Goal: Information Seeking & Learning: Learn about a topic

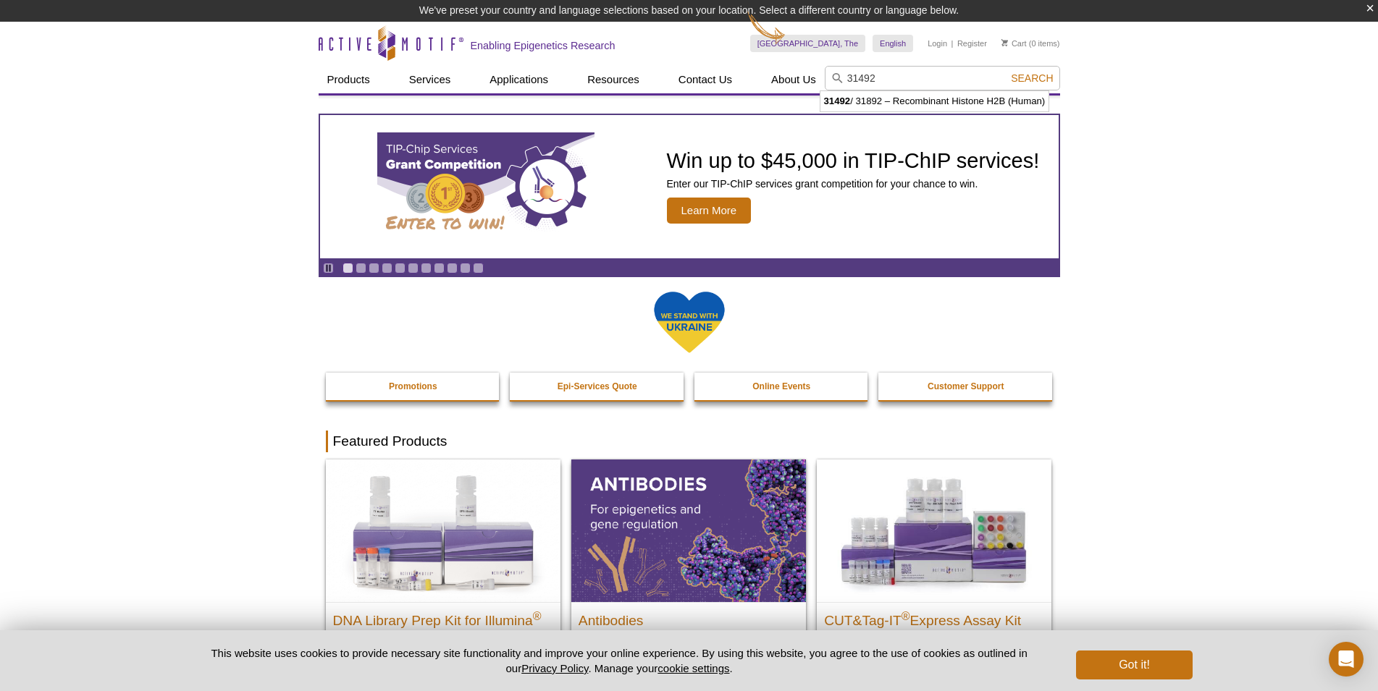
type input "31492"
click at [1006, 72] on button "Search" at bounding box center [1031, 78] width 51 height 13
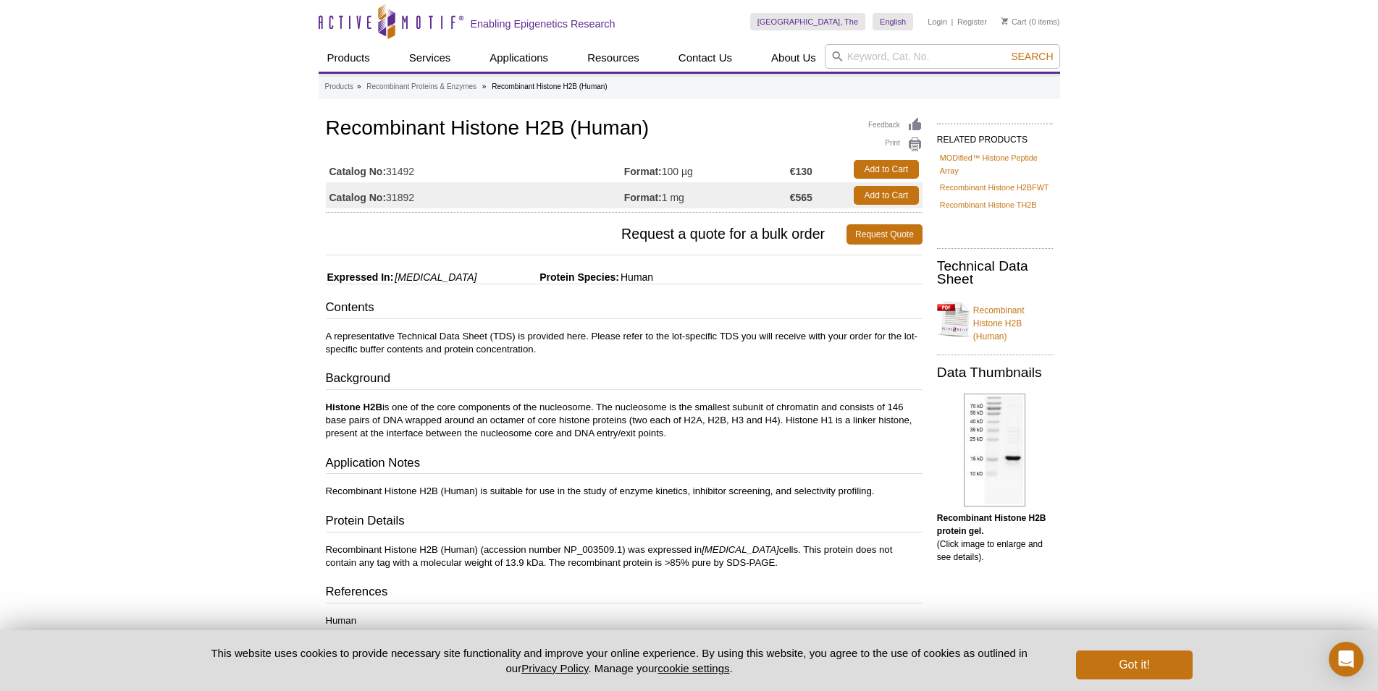
scroll to position [148, 0]
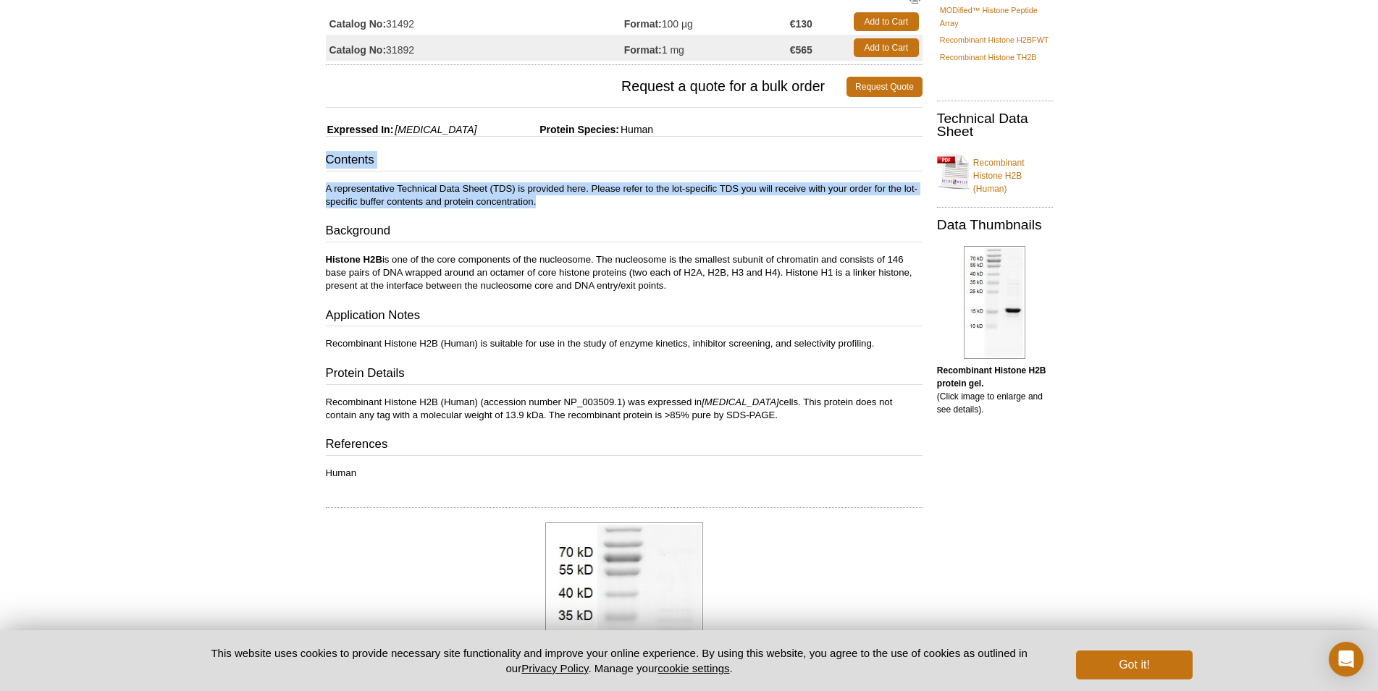
drag, startPoint x: 324, startPoint y: 156, endPoint x: 541, endPoint y: 200, distance: 221.5
click at [541, 200] on div "Feedback Print Recombinant Histone H2B (Human) Catalog No: 31492 Format: 100 µg…" at bounding box center [621, 519] width 604 height 1104
click at [541, 200] on p "A representative Technical Data Sheet (TDS) is provided here. Please refer to t…" at bounding box center [624, 195] width 597 height 26
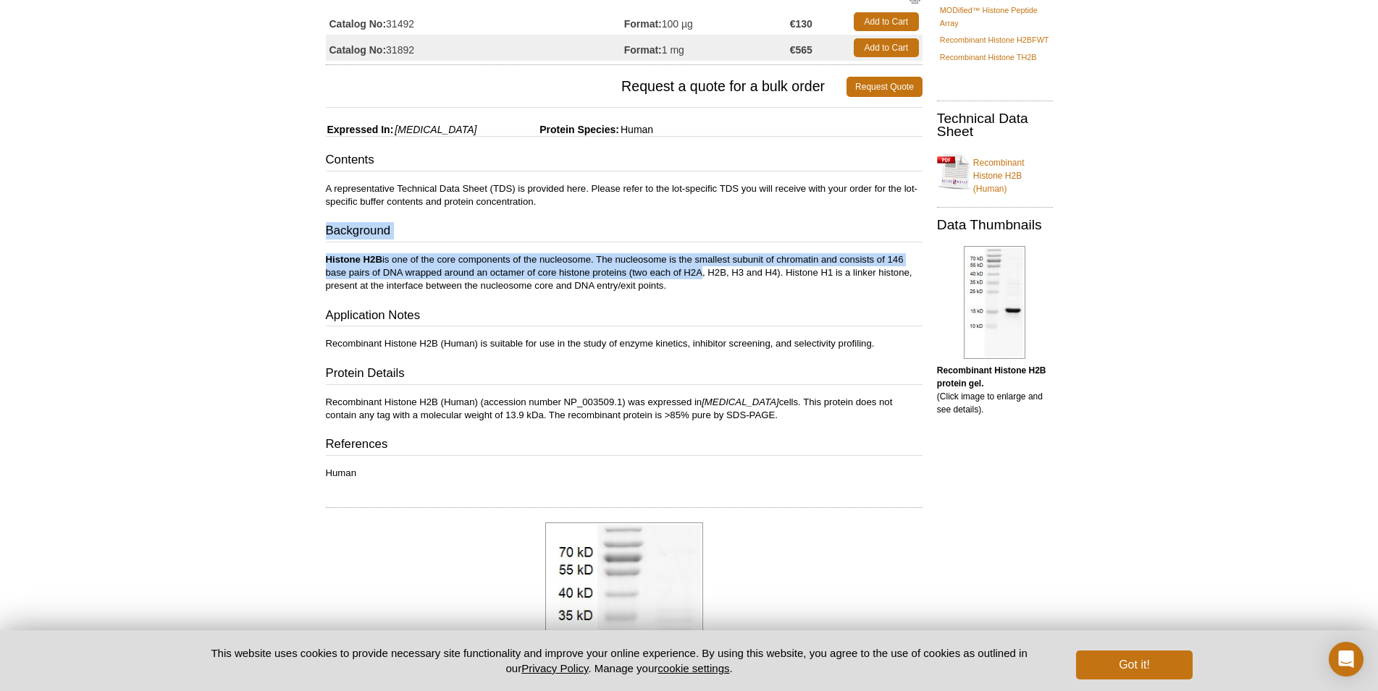
drag, startPoint x: 326, startPoint y: 232, endPoint x: 689, endPoint y: 274, distance: 365.2
click at [689, 274] on div "Contents A representative Technical Data Sheet (TDS) is provided here. Please r…" at bounding box center [624, 315] width 597 height 329
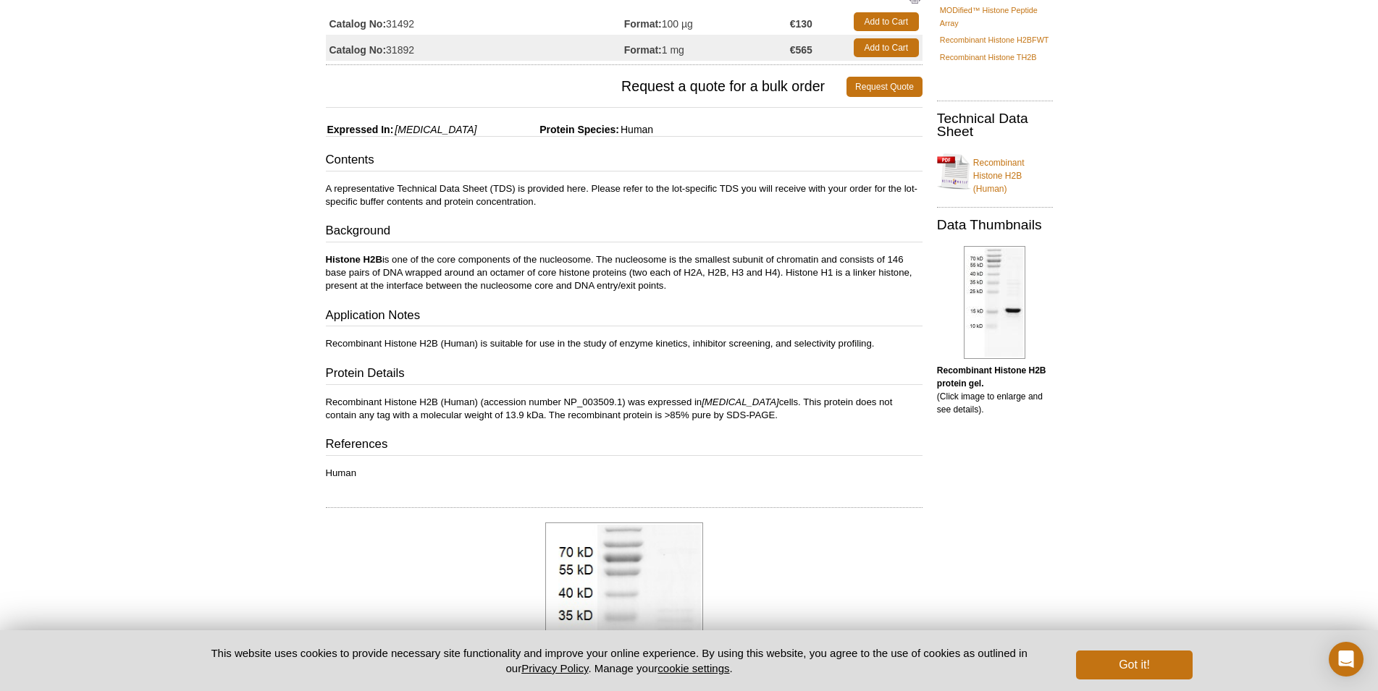
click at [690, 288] on p "Histone H2B is one of the core components of the nucleosome. The nucleosome is …" at bounding box center [624, 272] width 597 height 39
drag, startPoint x: 677, startPoint y: 286, endPoint x: 311, endPoint y: 239, distance: 369.4
click at [311, 239] on div "Active Motif Logo Enabling Epigenetics Research 0 Search Skip to content Active…" at bounding box center [689, 541] width 1378 height 1378
click at [319, 239] on div "Feedback Print Recombinant Histone H2B (Human) Catalog No: 31492 Format: 100 µg…" at bounding box center [621, 519] width 604 height 1104
drag, startPoint x: 324, startPoint y: 232, endPoint x: 687, endPoint y: 285, distance: 367.2
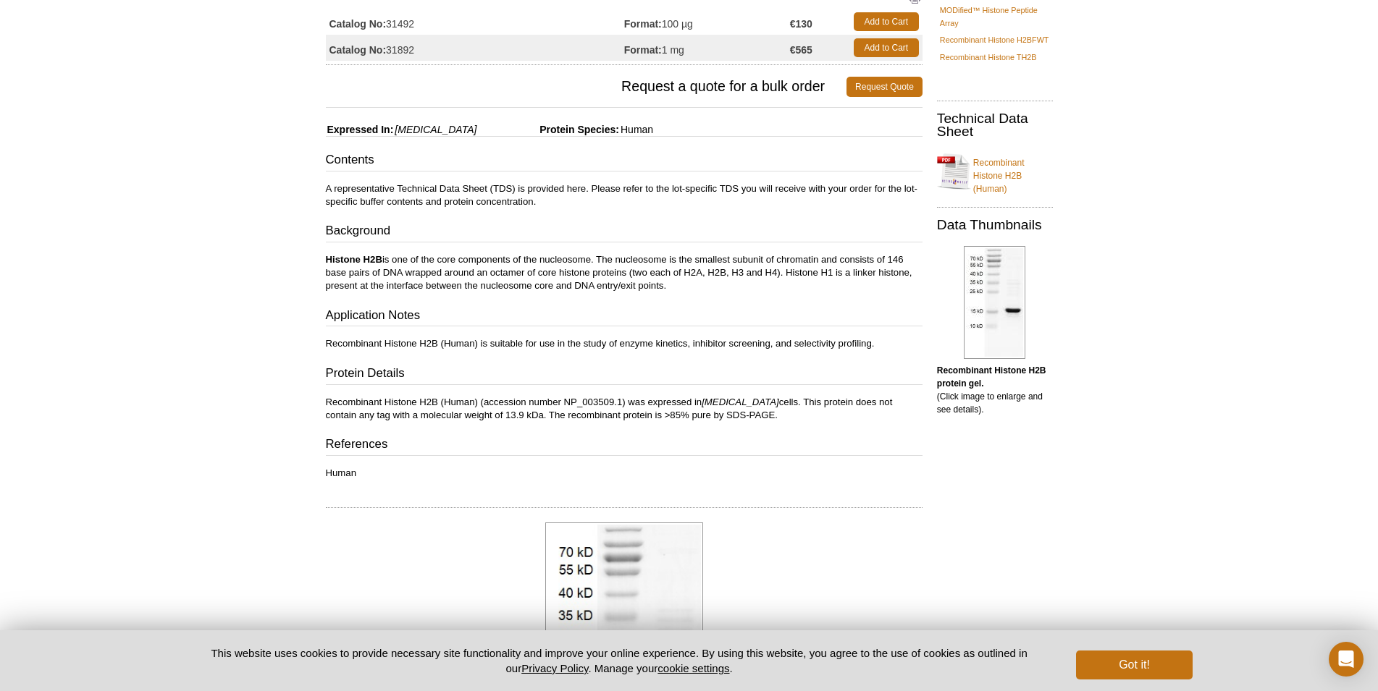
click at [687, 285] on div "Feedback Print Recombinant Histone H2B (Human) Catalog No: 31492 Format: 100 µg…" at bounding box center [621, 519] width 604 height 1104
click at [687, 285] on p "Histone H2B is one of the core components of the nucleosome. The nucleosome is …" at bounding box center [624, 272] width 597 height 39
drag, startPoint x: 326, startPoint y: 339, endPoint x: 531, endPoint y: 336, distance: 204.9
click at [531, 336] on div "Contents A representative Technical Data Sheet (TDS) is provided here. Please r…" at bounding box center [624, 315] width 597 height 329
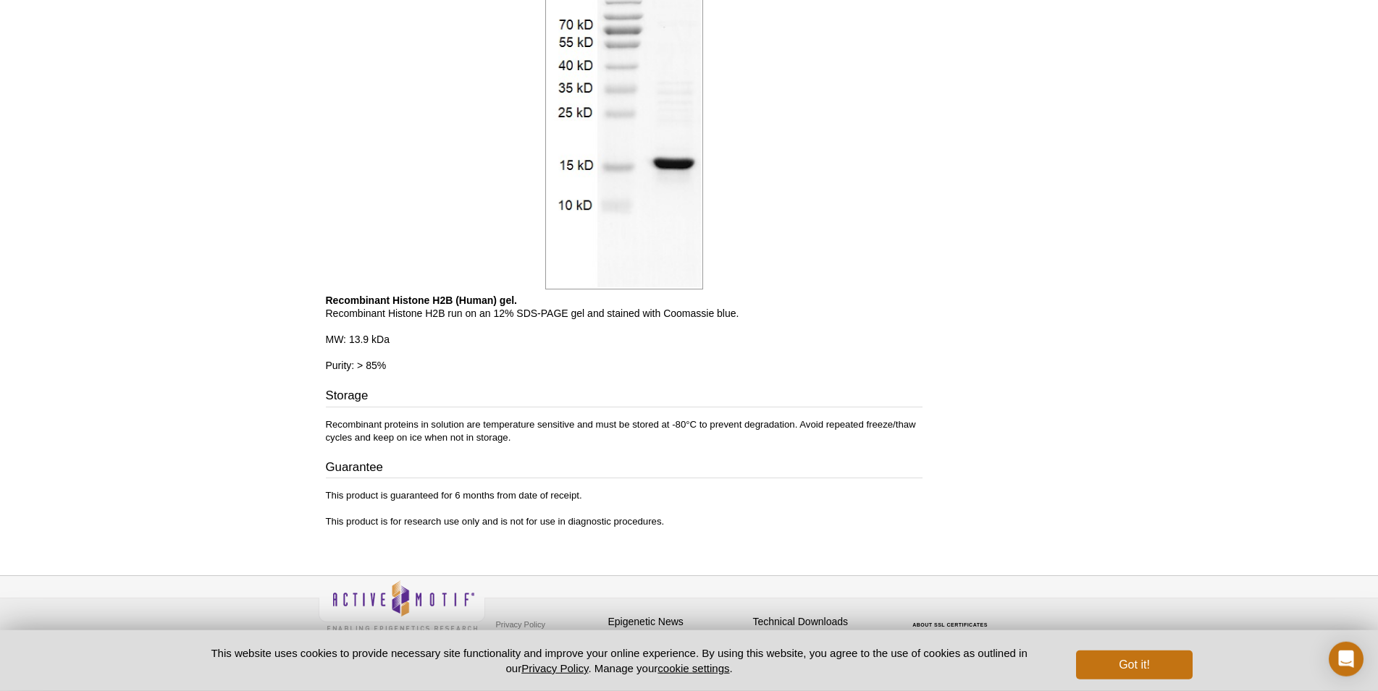
scroll to position [686, 0]
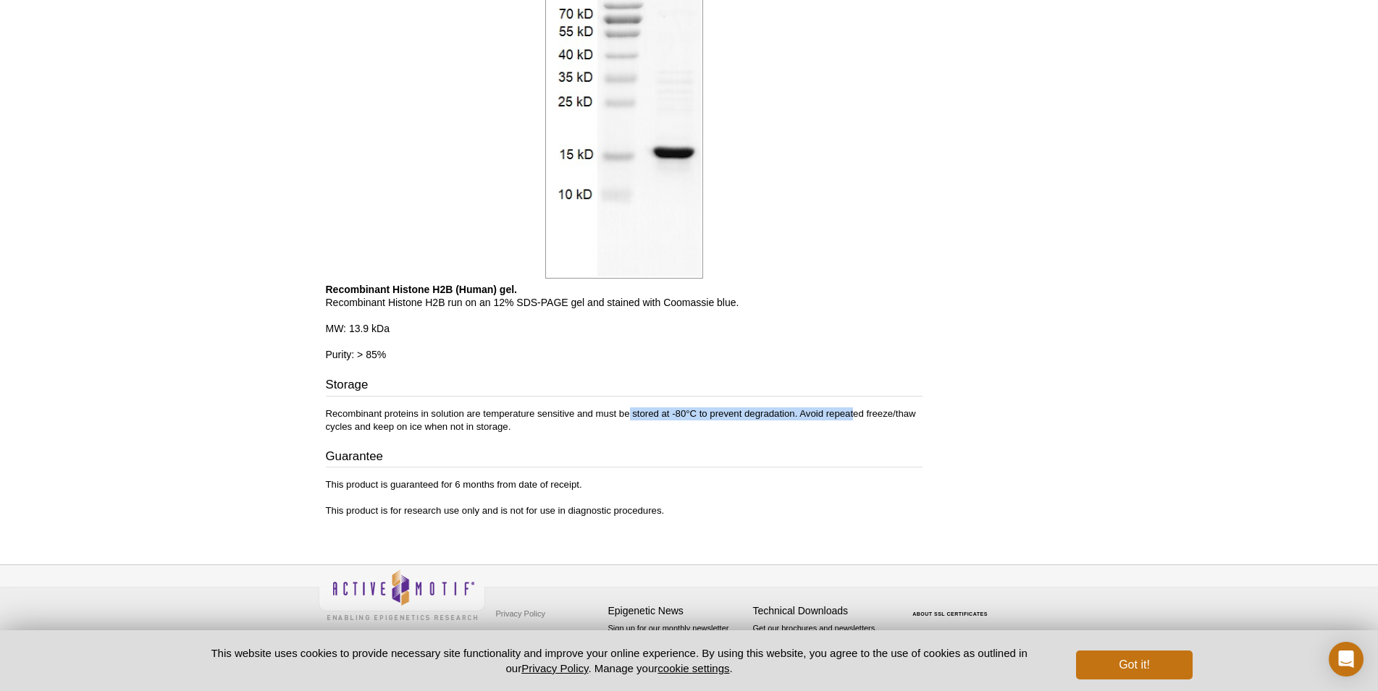
drag, startPoint x: 623, startPoint y: 415, endPoint x: 842, endPoint y: 419, distance: 218.7
click at [842, 419] on p "Recombinant proteins in solution are temperature sensitive and must be stored a…" at bounding box center [624, 421] width 597 height 26
click at [843, 419] on p "Recombinant proteins in solution are temperature sensitive and must be stored a…" at bounding box center [624, 421] width 597 height 26
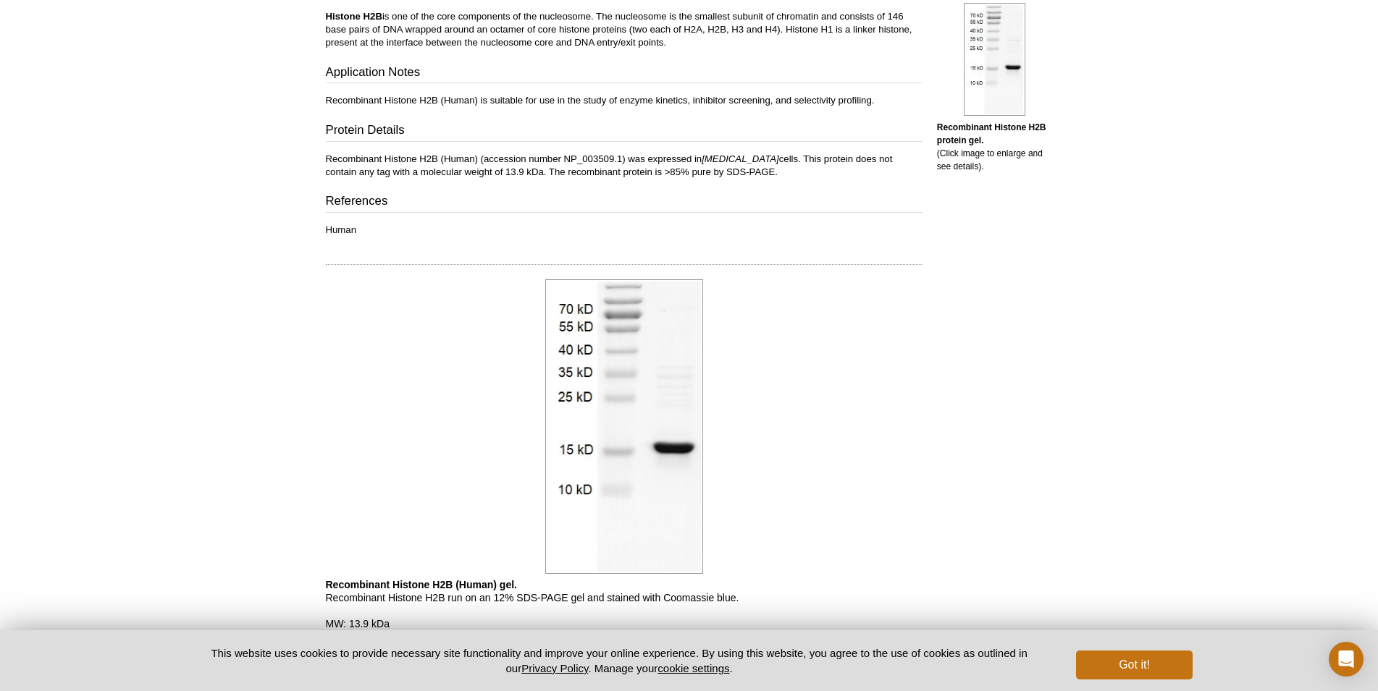
scroll to position [96, 0]
